Goal: Task Accomplishment & Management: Manage account settings

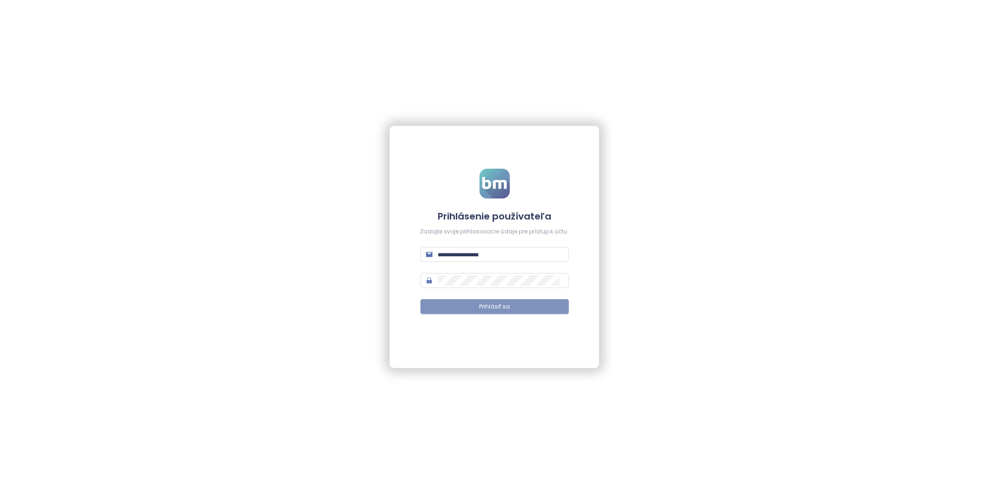
type input "**********"
click at [491, 303] on span "Prihlásiť sa" at bounding box center [494, 306] width 31 height 9
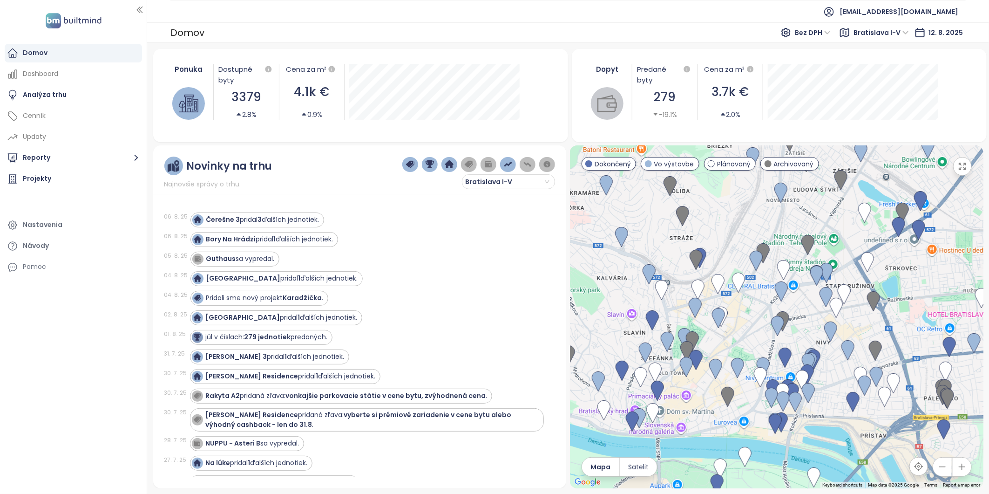
drag, startPoint x: 780, startPoint y: 317, endPoint x: 802, endPoint y: 319, distance: 22.0
click at [802, 319] on div at bounding box center [776, 316] width 413 height 343
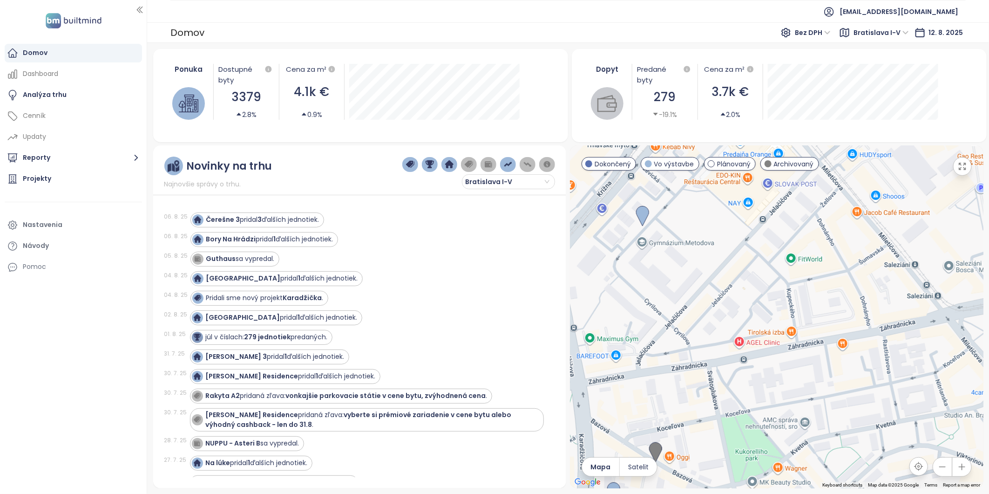
drag, startPoint x: 732, startPoint y: 244, endPoint x: 860, endPoint y: 247, distance: 128.1
click at [860, 247] on div at bounding box center [776, 316] width 413 height 343
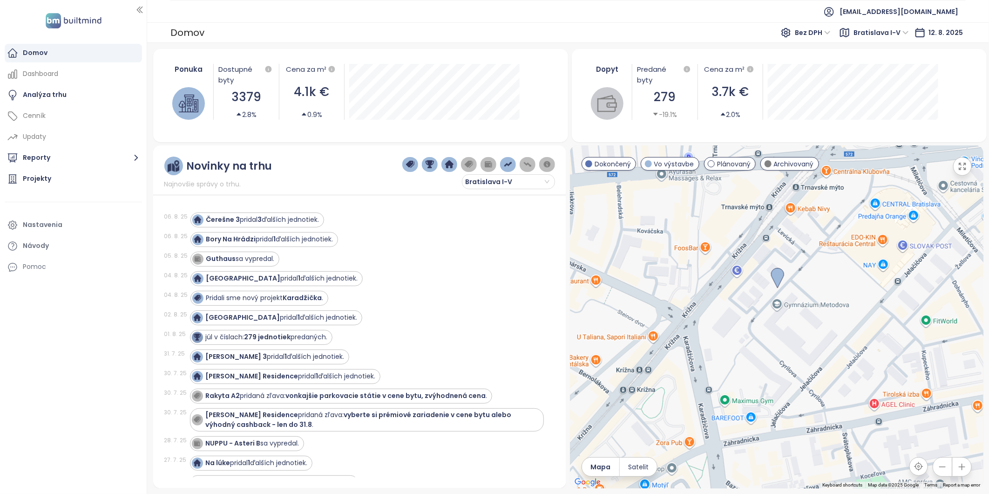
drag, startPoint x: 696, startPoint y: 283, endPoint x: 815, endPoint y: 346, distance: 135.2
click at [815, 346] on div at bounding box center [776, 316] width 413 height 343
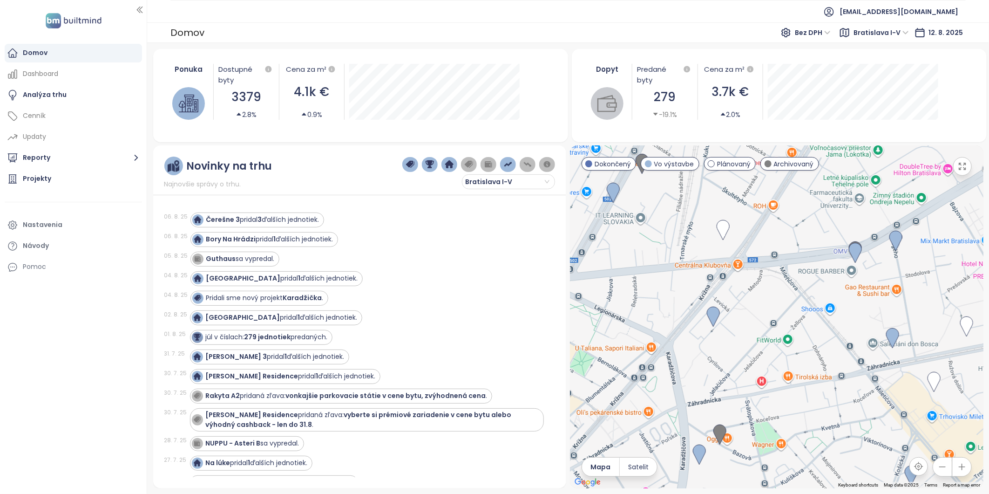
drag, startPoint x: 654, startPoint y: 271, endPoint x: 618, endPoint y: 297, distance: 43.8
click at [620, 299] on div at bounding box center [776, 316] width 413 height 343
click at [719, 226] on img at bounding box center [721, 230] width 13 height 20
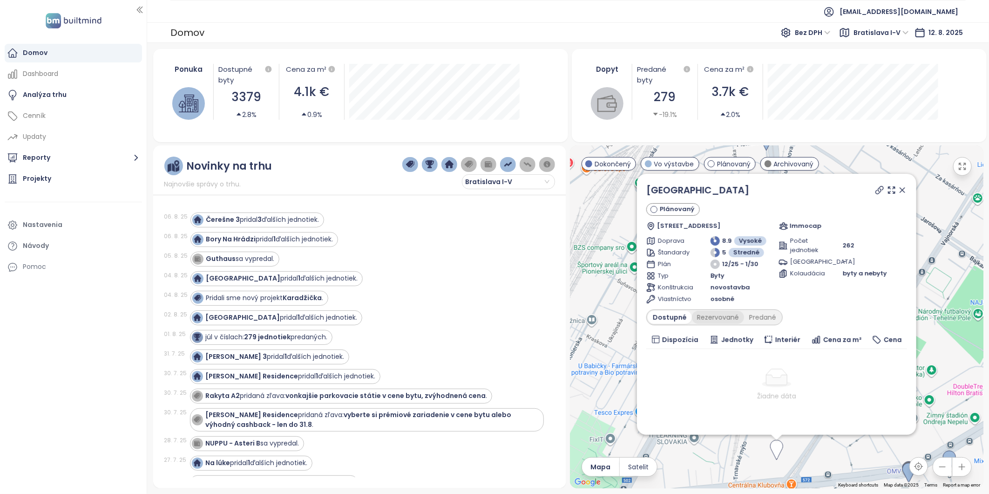
click at [711, 316] on div "Rezervované" at bounding box center [718, 317] width 52 height 13
click at [758, 315] on div "Predané" at bounding box center [762, 317] width 37 height 13
